Goal: Task Accomplishment & Management: Use online tool/utility

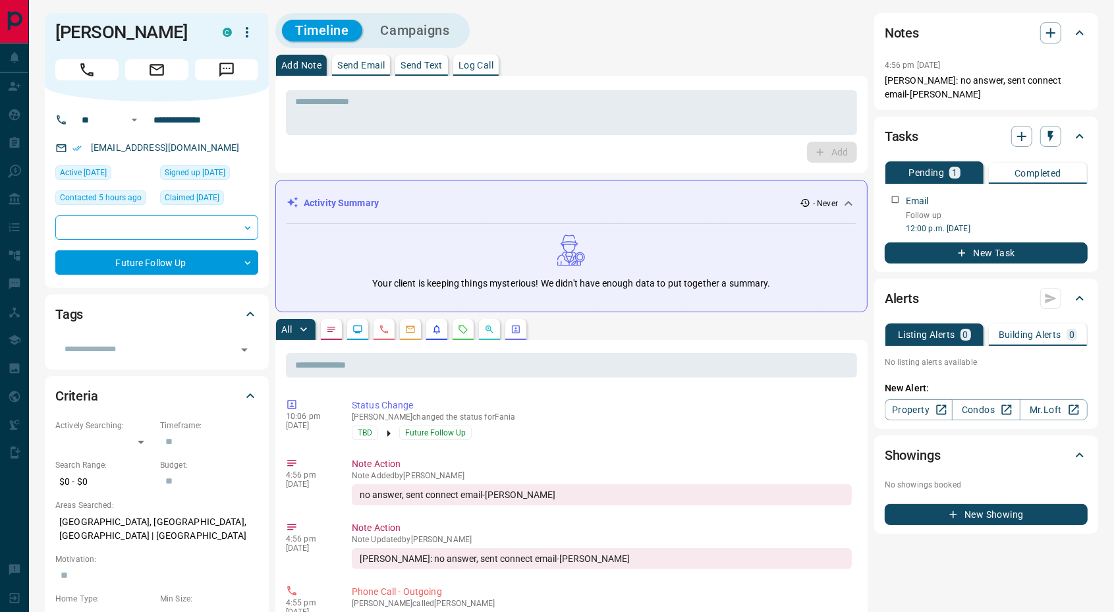
scroll to position [688, 0]
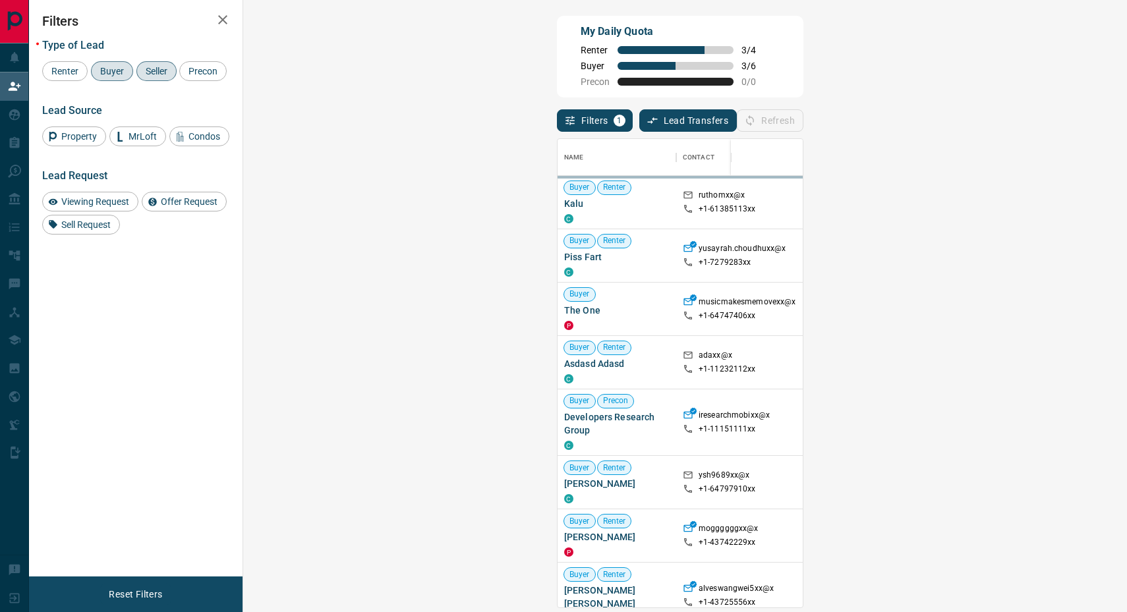
scroll to position [457, 843]
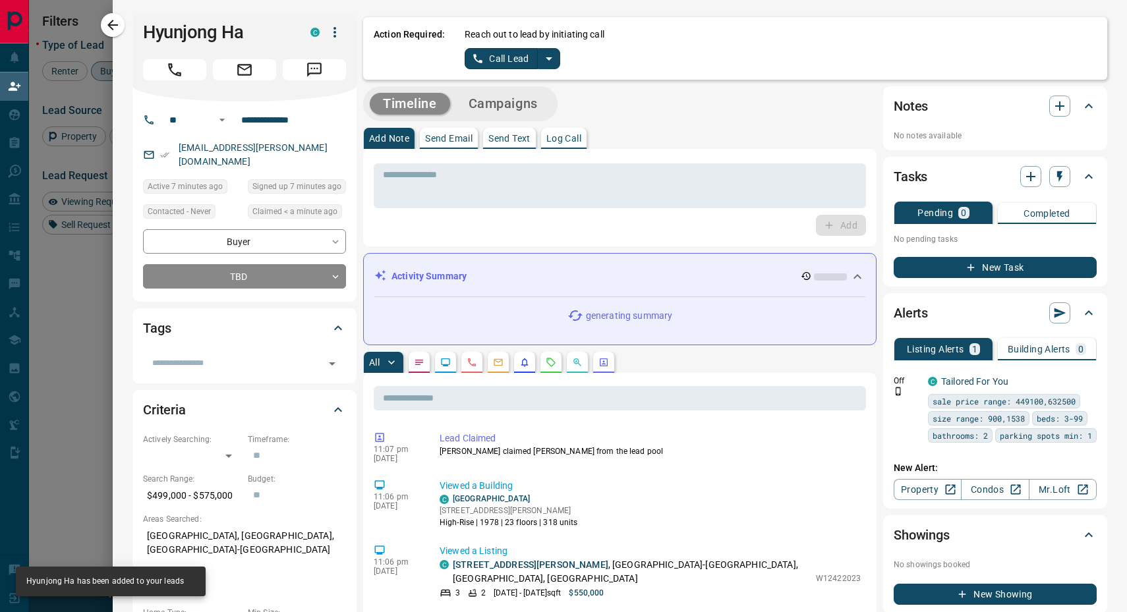
click at [547, 58] on icon "split button" at bounding box center [549, 59] width 16 height 16
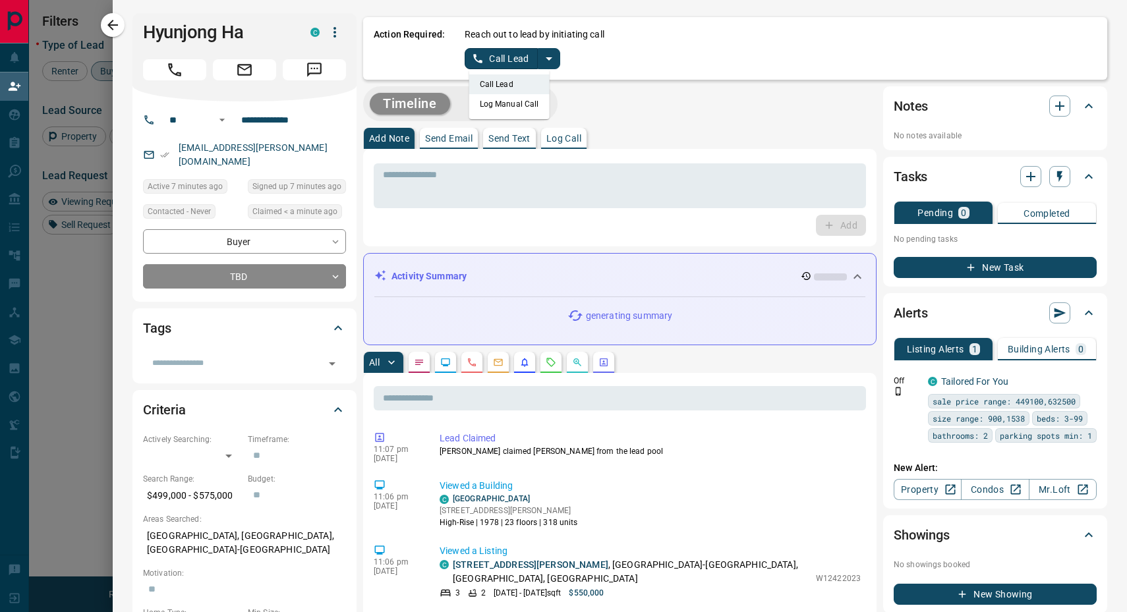
click at [507, 109] on li "Log Manual Call" at bounding box center [509, 104] width 80 height 20
click at [471, 65] on button "Log Manual Call" at bounding box center [507, 58] width 87 height 21
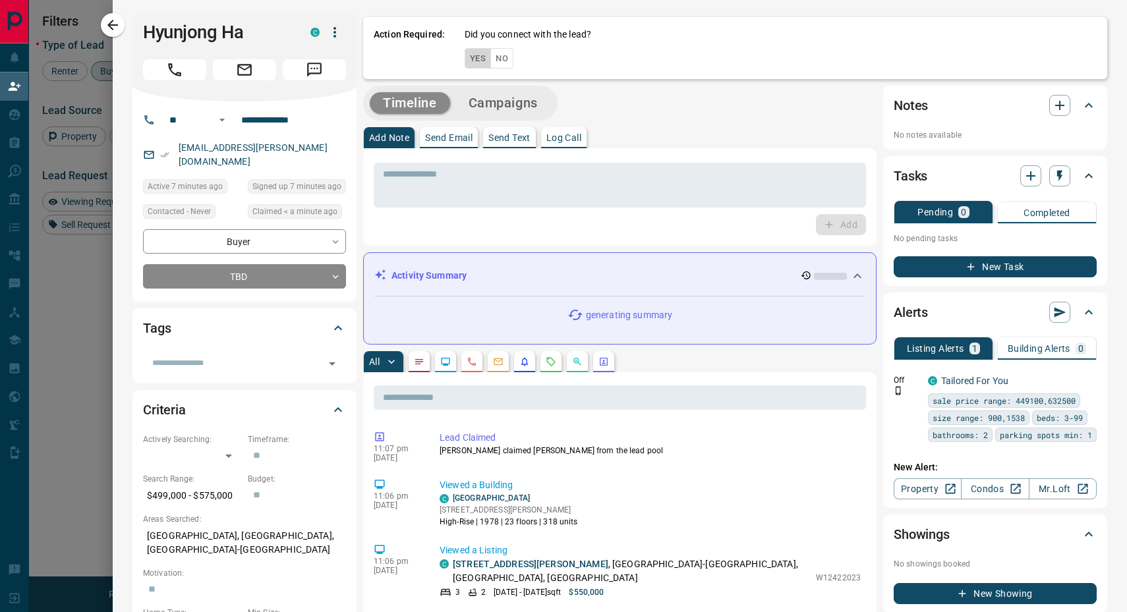
click at [471, 61] on button "Yes" at bounding box center [477, 58] width 26 height 20
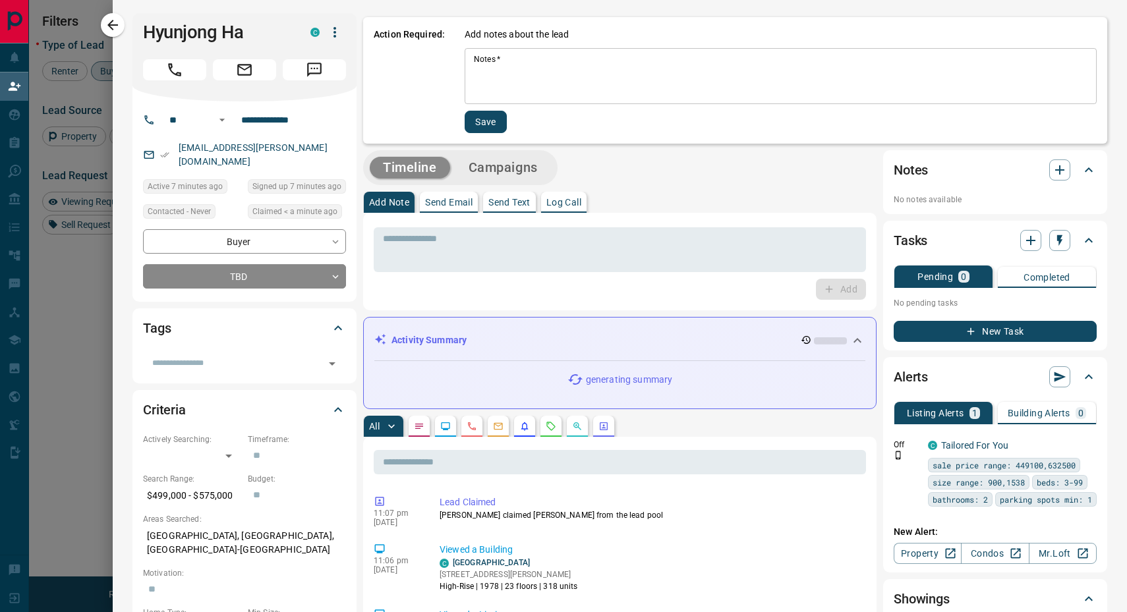
click at [509, 67] on textarea "Notes   *" at bounding box center [780, 76] width 613 height 45
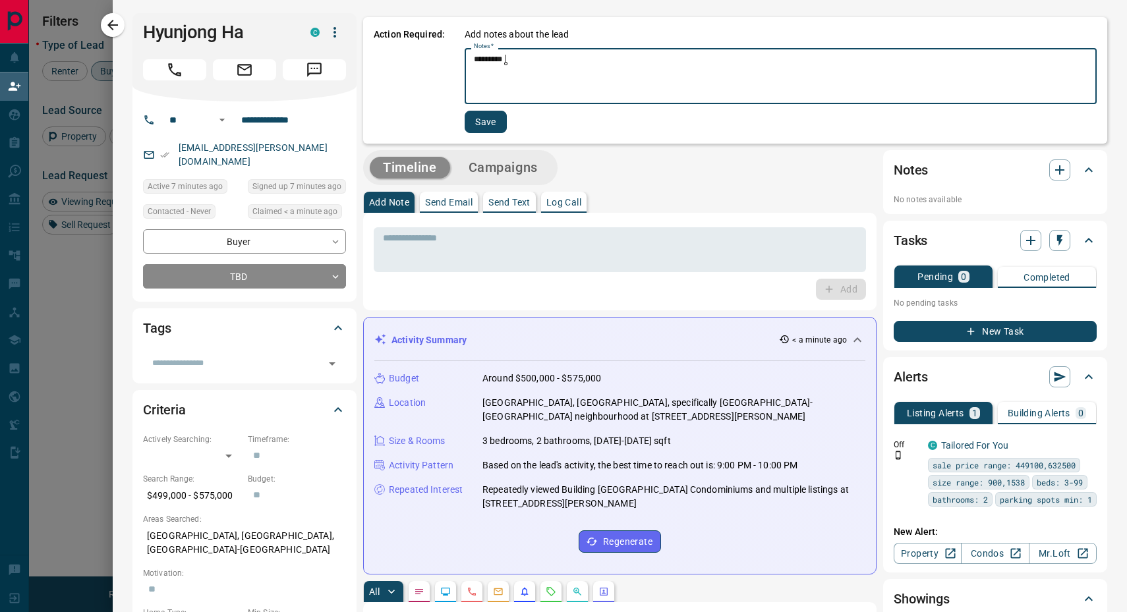
type textarea "*********"
click at [479, 124] on button "Save" at bounding box center [485, 122] width 42 height 22
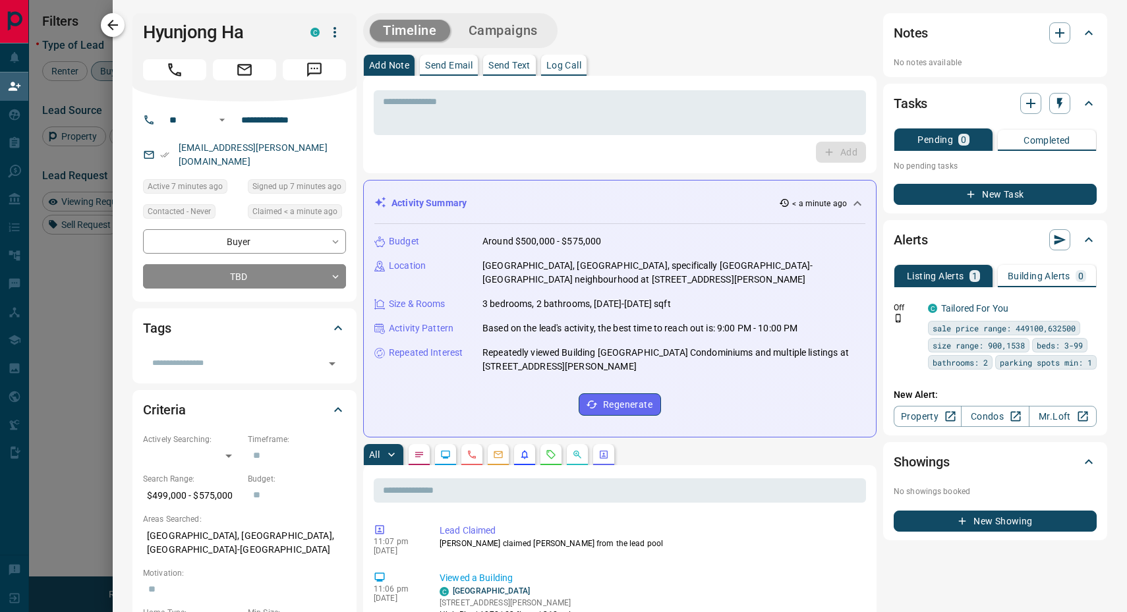
click at [111, 25] on icon "button" at bounding box center [112, 25] width 11 height 11
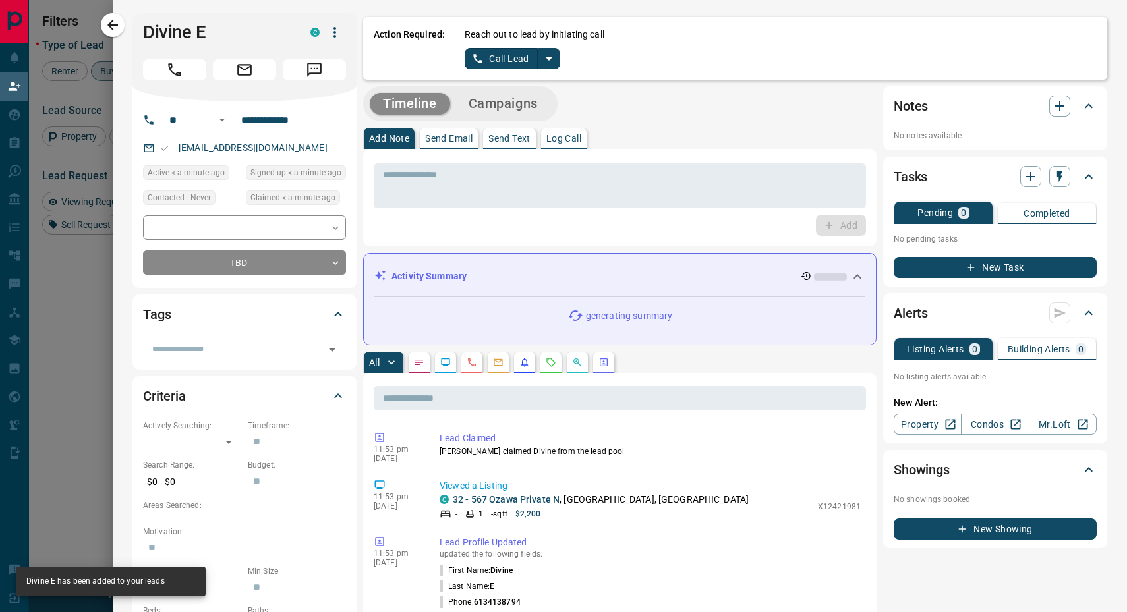
click at [546, 57] on icon "split button" at bounding box center [549, 58] width 7 height 3
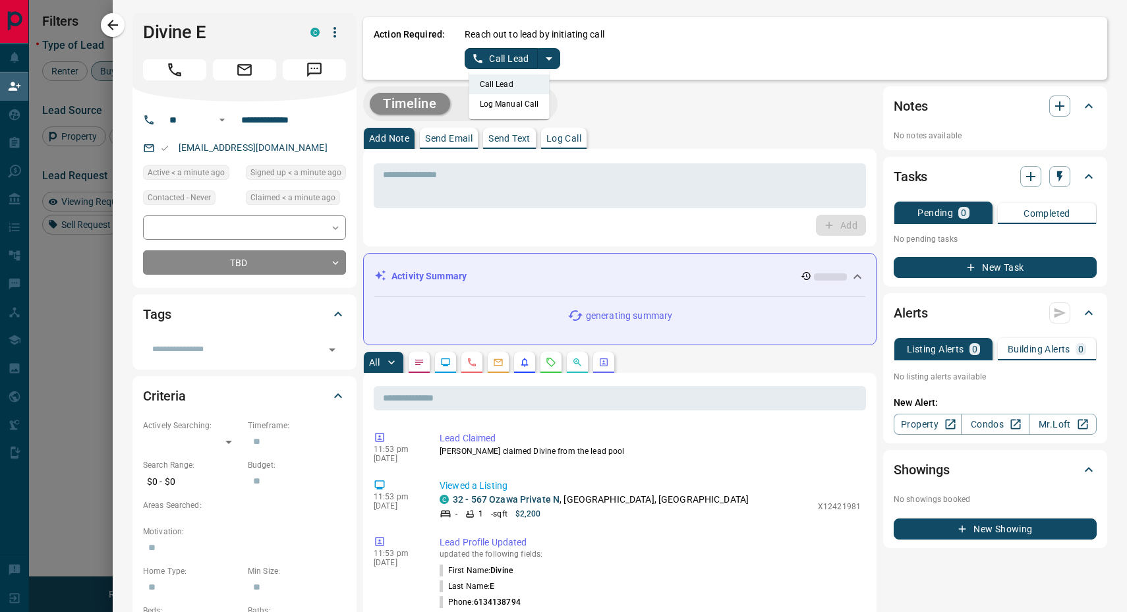
click at [503, 103] on li "Log Manual Call" at bounding box center [509, 104] width 80 height 20
click at [473, 63] on button "Log Manual Call" at bounding box center [507, 58] width 87 height 21
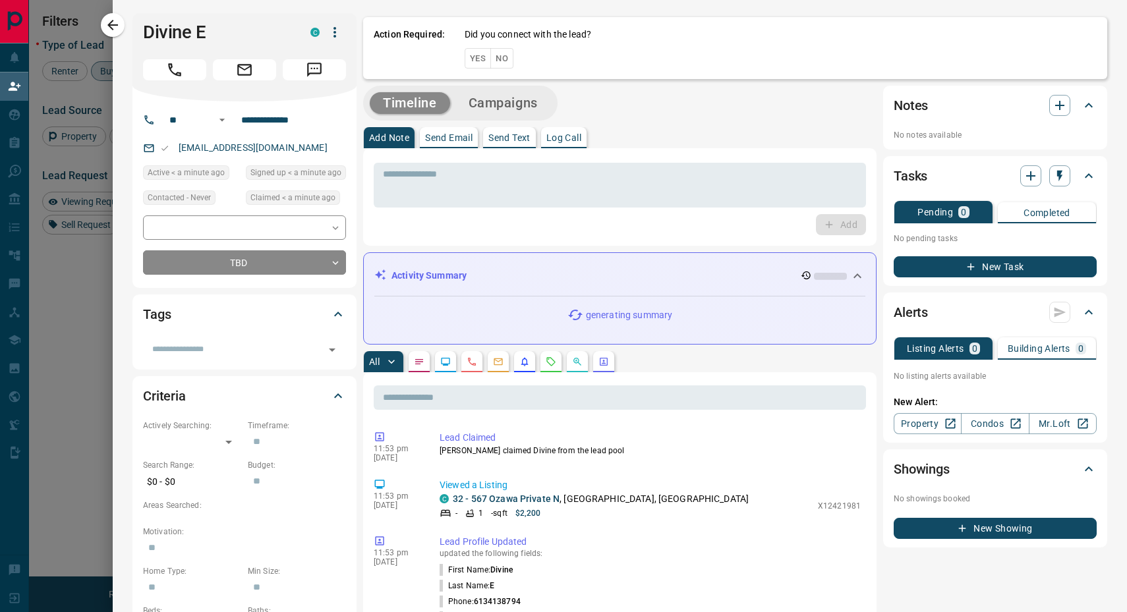
click at [473, 63] on button "Yes" at bounding box center [477, 58] width 26 height 20
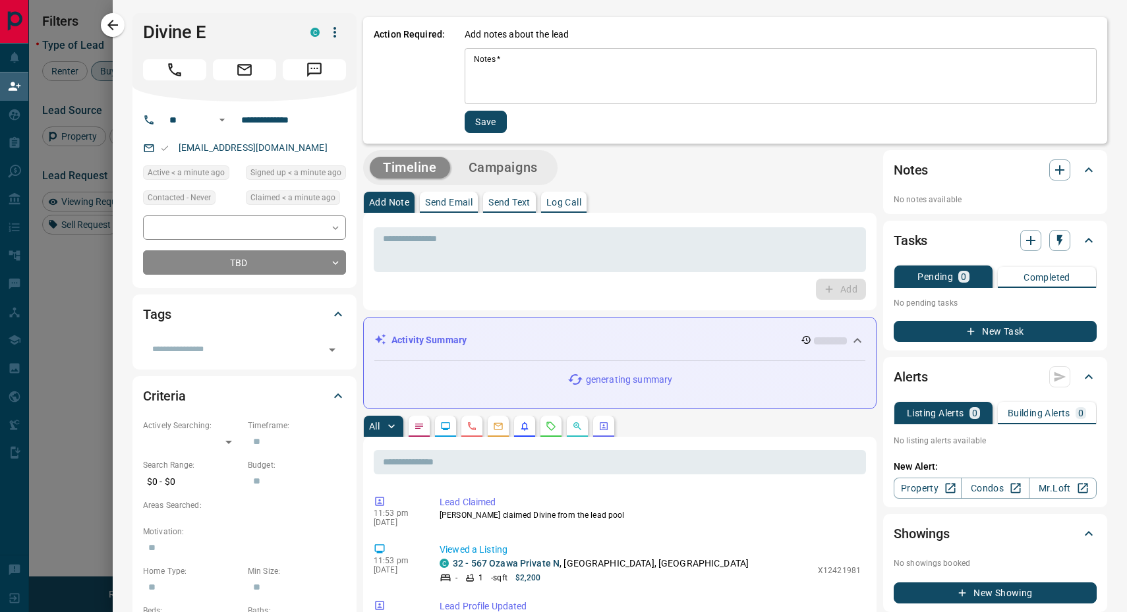
click at [493, 66] on textarea "Notes   *" at bounding box center [780, 76] width 613 height 45
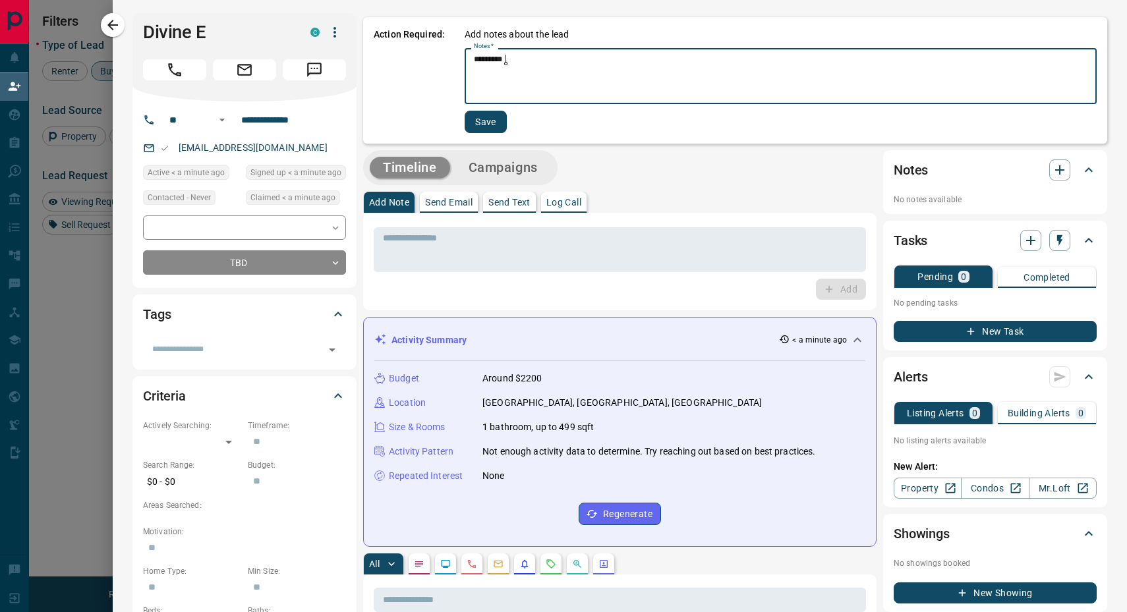
type textarea "*********"
click at [478, 117] on button "Save" at bounding box center [485, 122] width 42 height 22
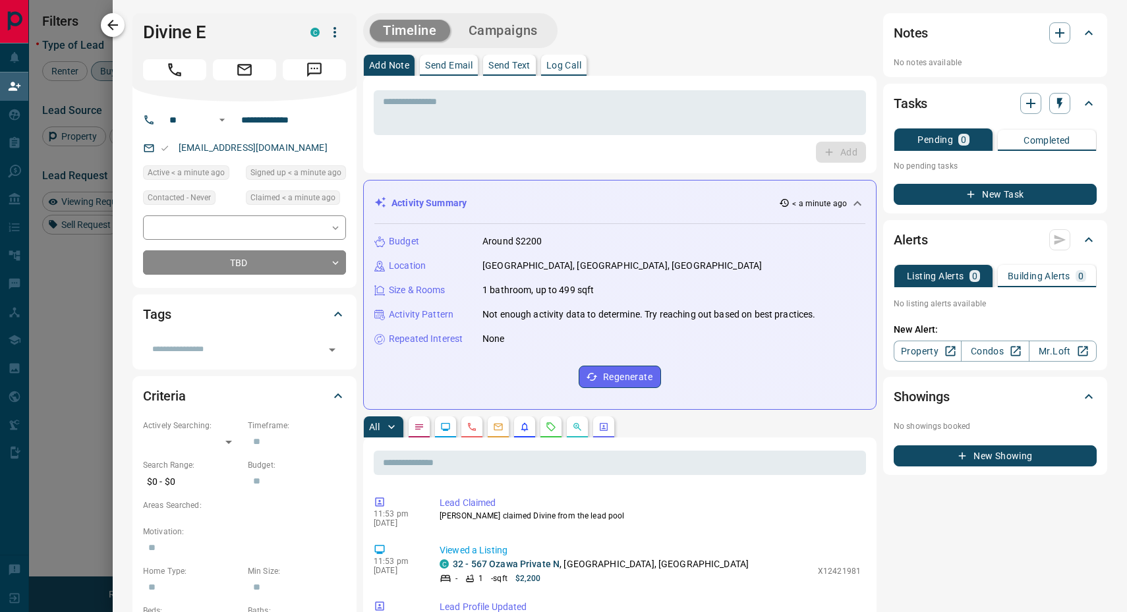
click at [109, 24] on icon "button" at bounding box center [112, 25] width 11 height 11
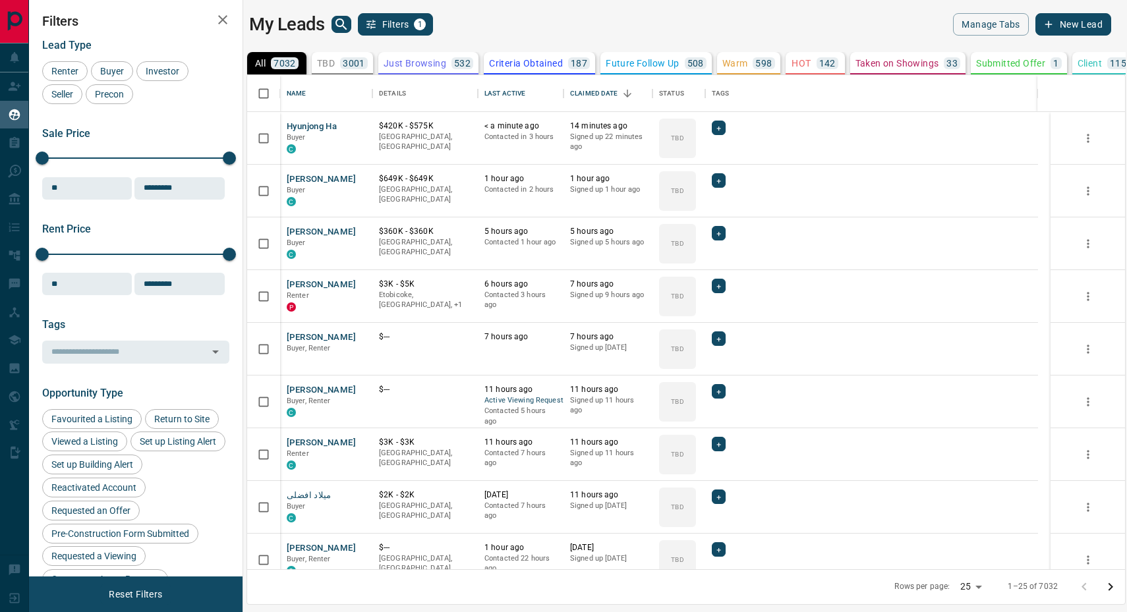
scroll to position [482, 866]
